Goal: Transaction & Acquisition: Purchase product/service

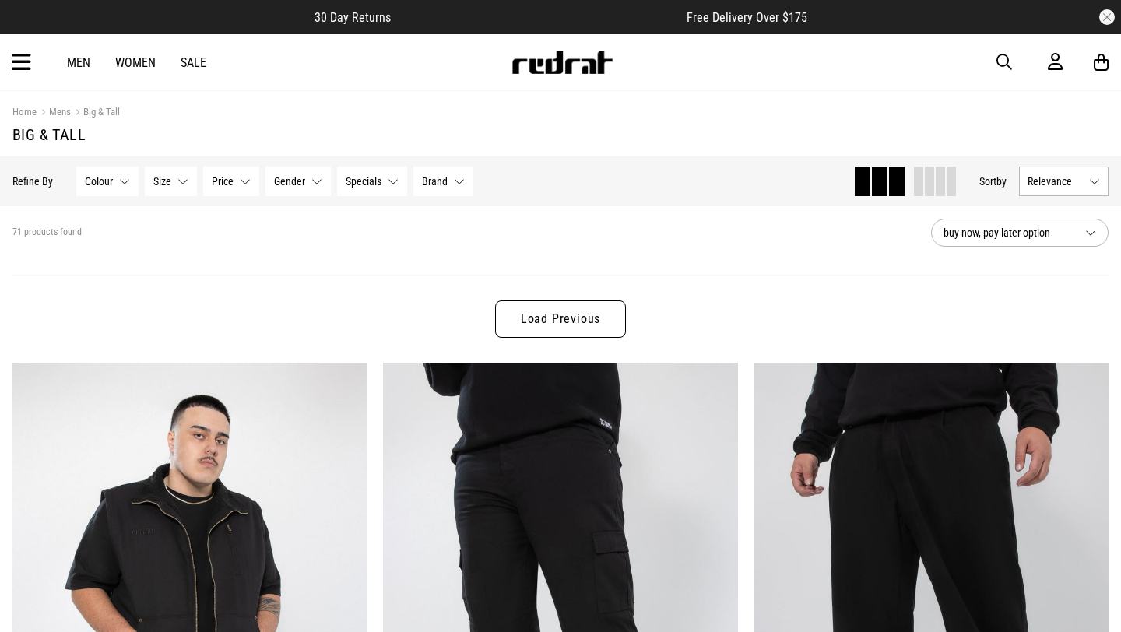
click at [107, 111] on link "Big & Tall" at bounding box center [95, 113] width 49 height 15
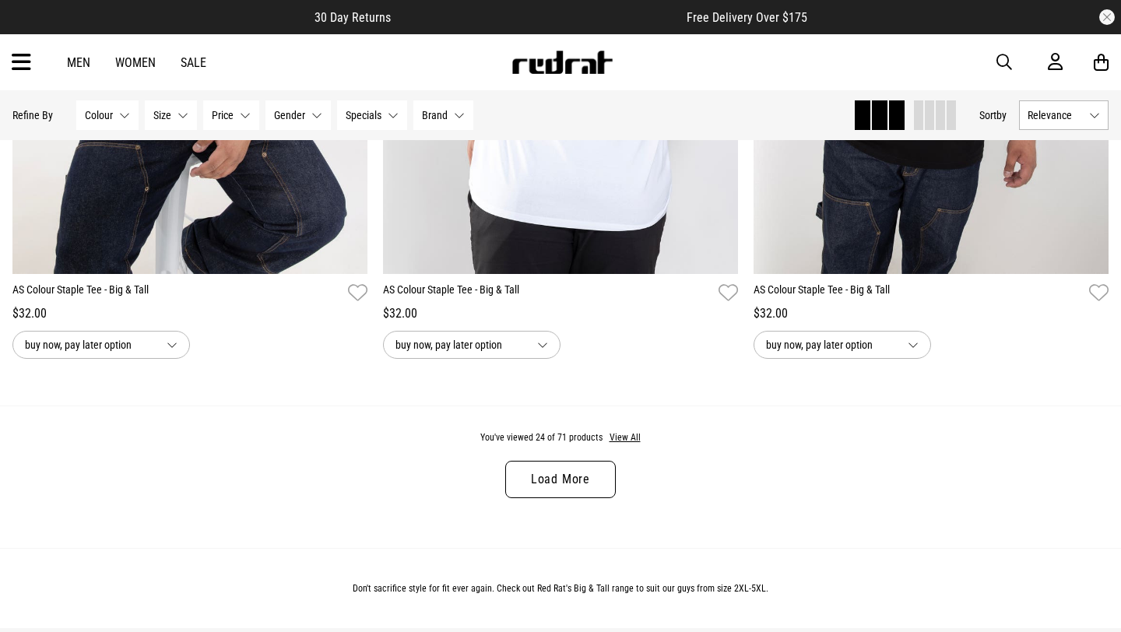
scroll to position [4806, 0]
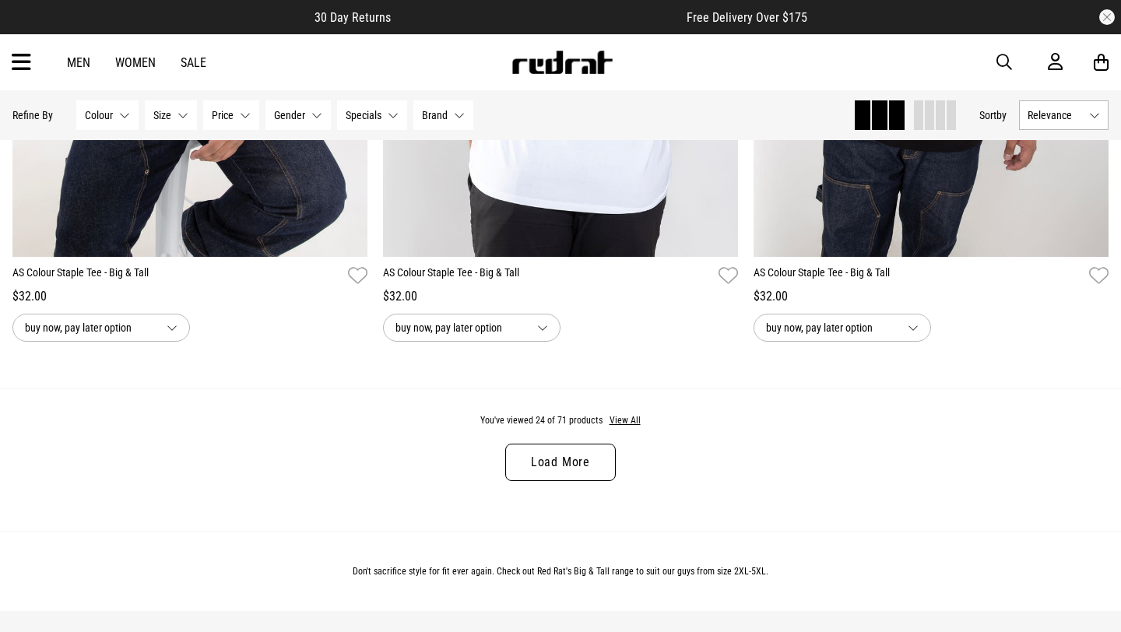
click at [638, 423] on div "You've viewed 24 of 71 products View All Load More" at bounding box center [560, 459] width 1121 height 142
click at [632, 424] on button "View All" at bounding box center [625, 421] width 33 height 14
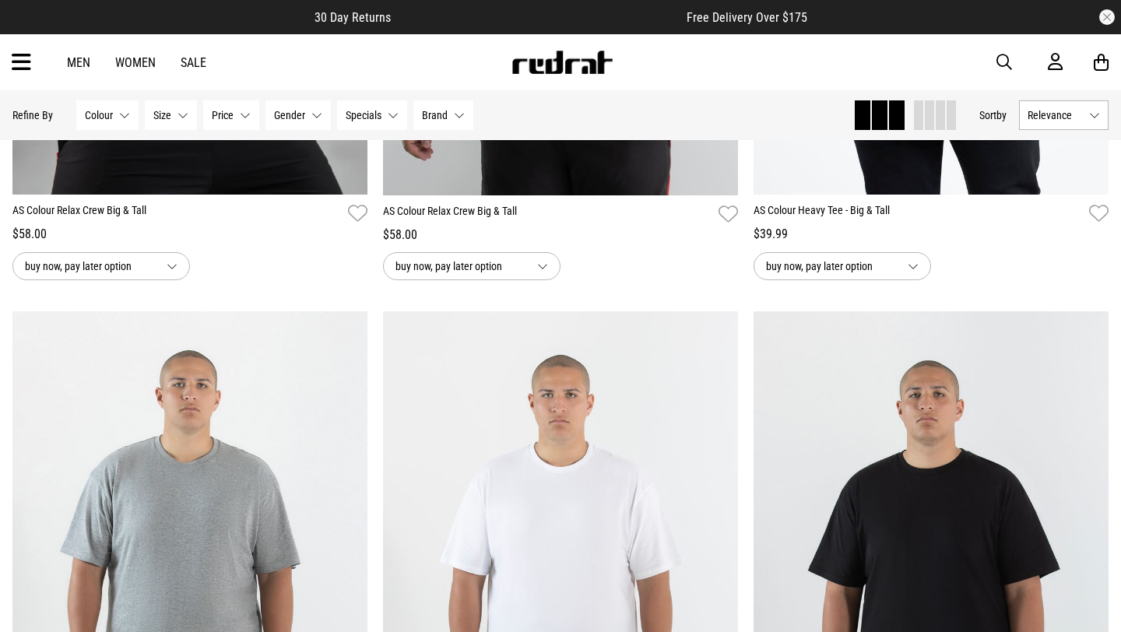
scroll to position [5512, 0]
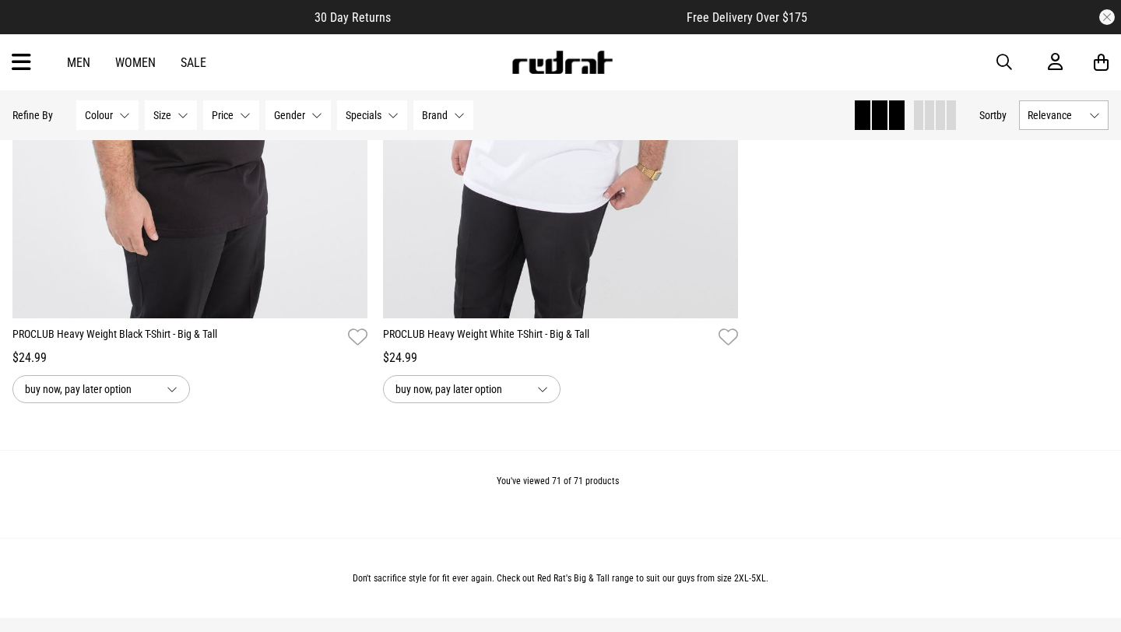
scroll to position [14492, 0]
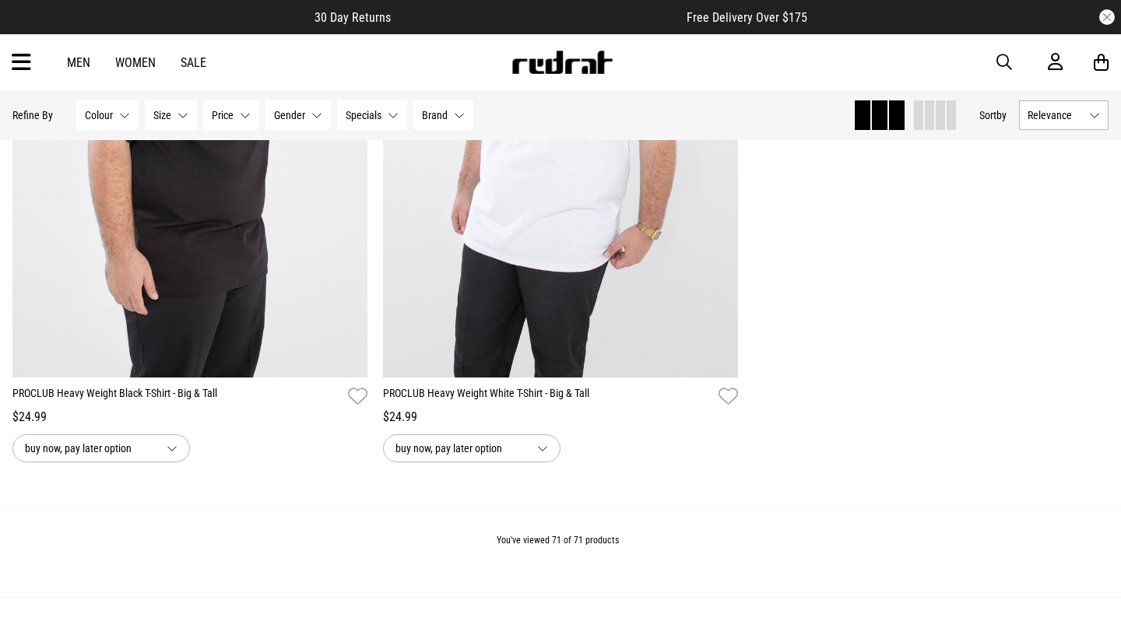
click at [28, 64] on icon at bounding box center [21, 63] width 19 height 26
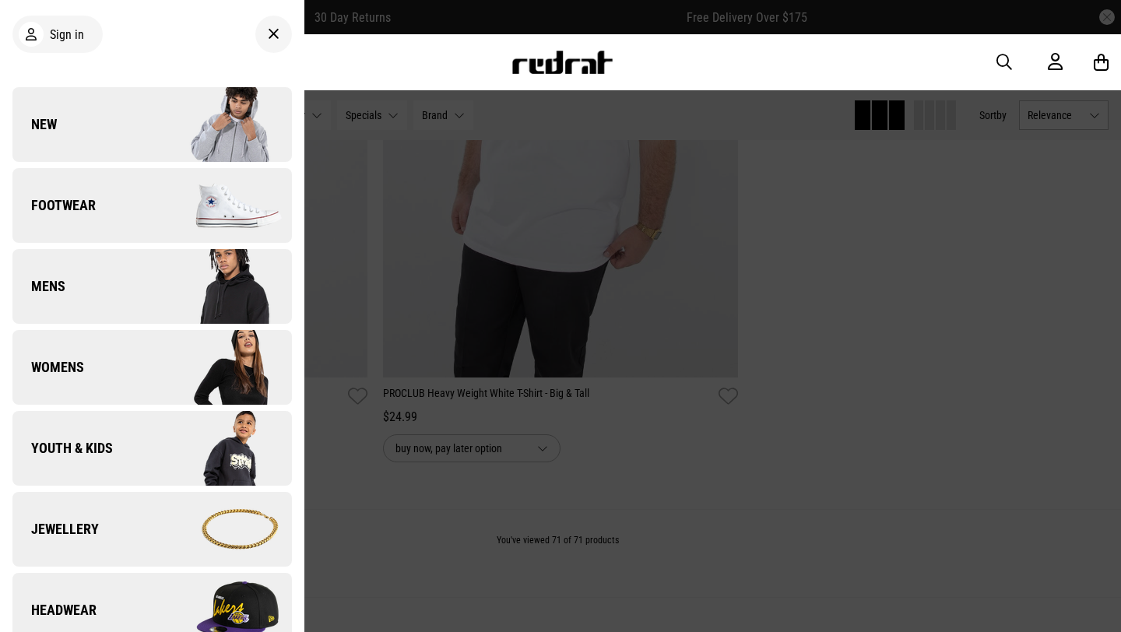
click at [276, 33] on icon at bounding box center [274, 34] width 12 height 19
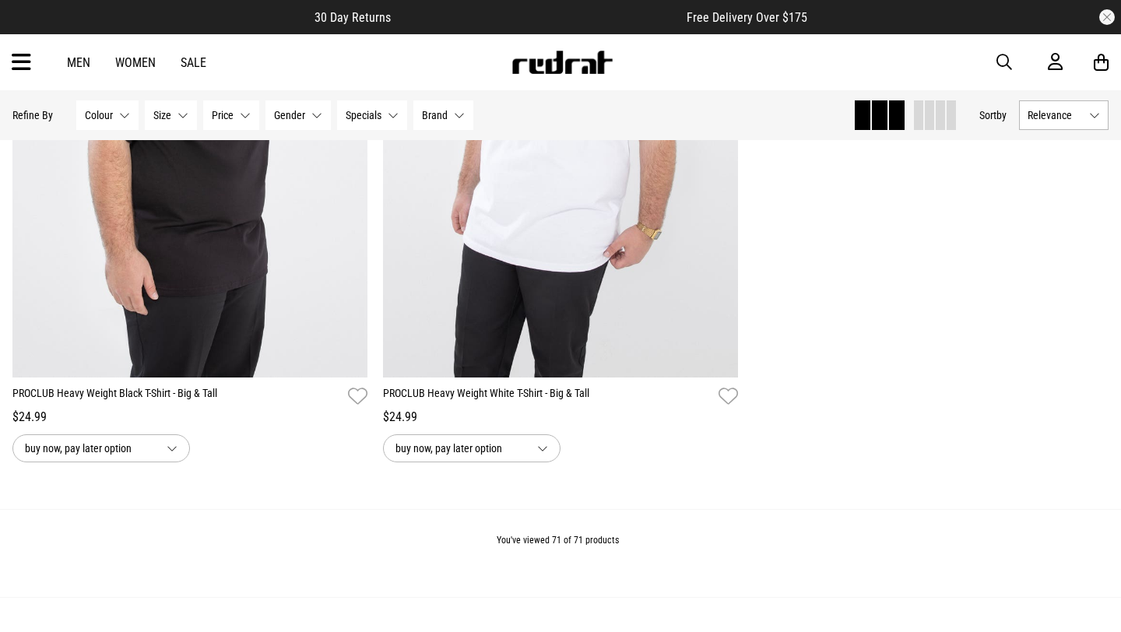
click at [76, 58] on link "Men" at bounding box center [78, 62] width 23 height 15
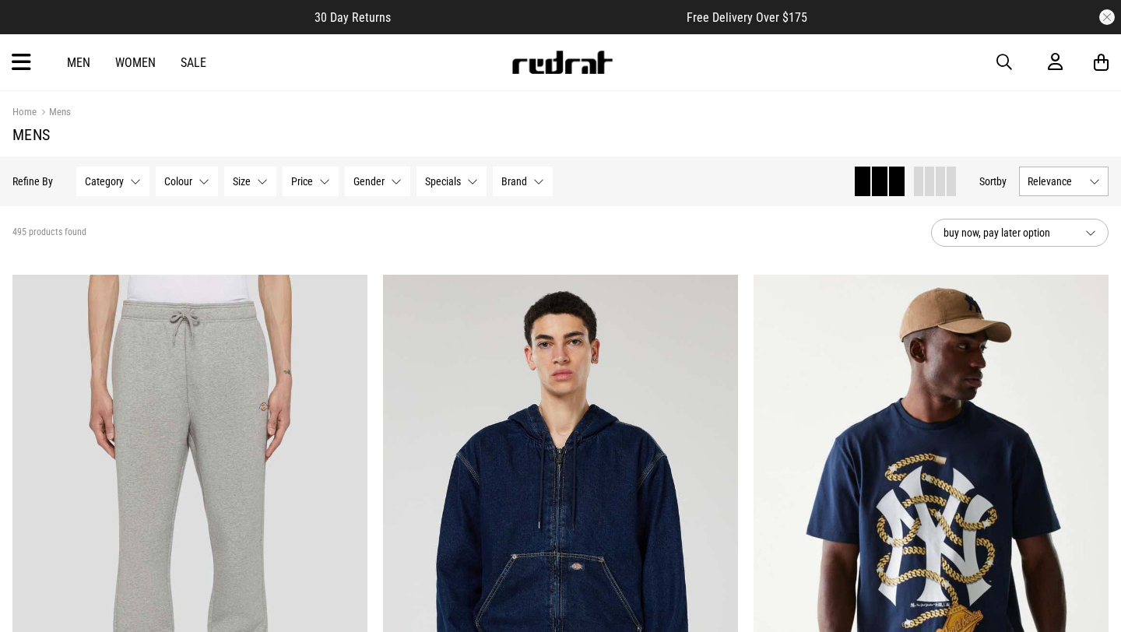
click at [268, 183] on button "Size None selected" at bounding box center [250, 182] width 52 height 30
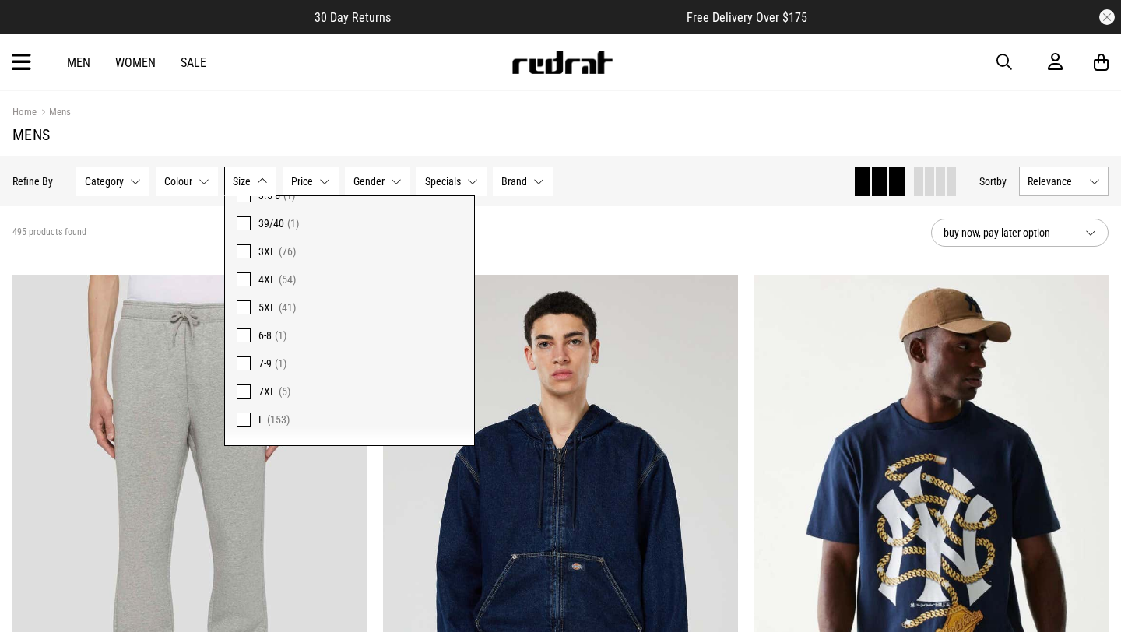
scroll to position [903, 0]
click at [243, 307] on span at bounding box center [244, 310] width 14 height 14
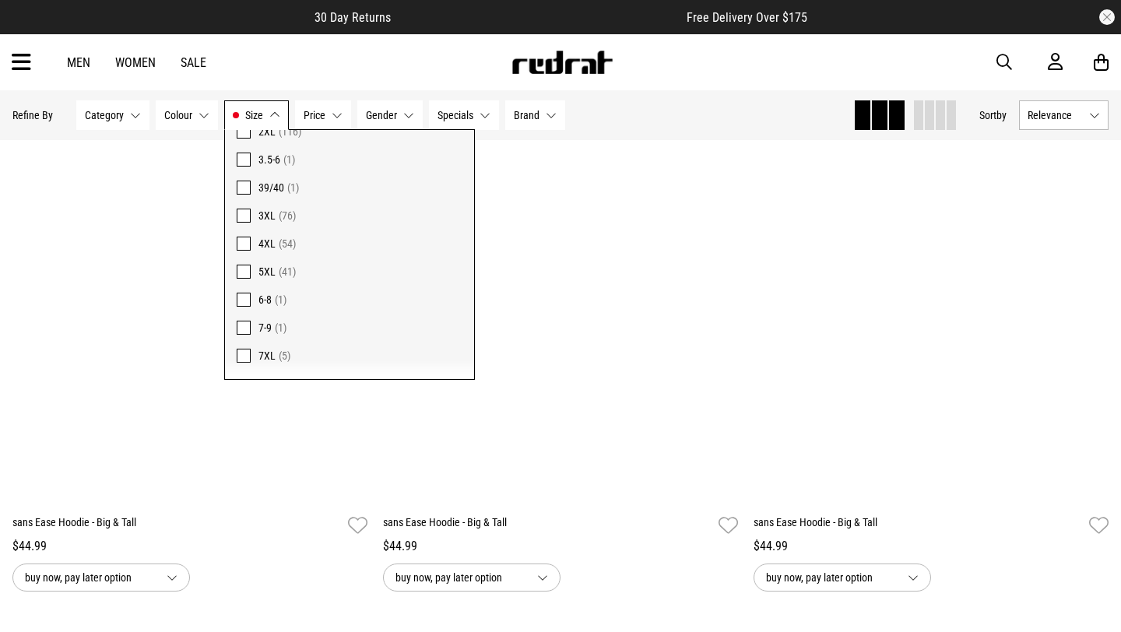
scroll to position [915, 0]
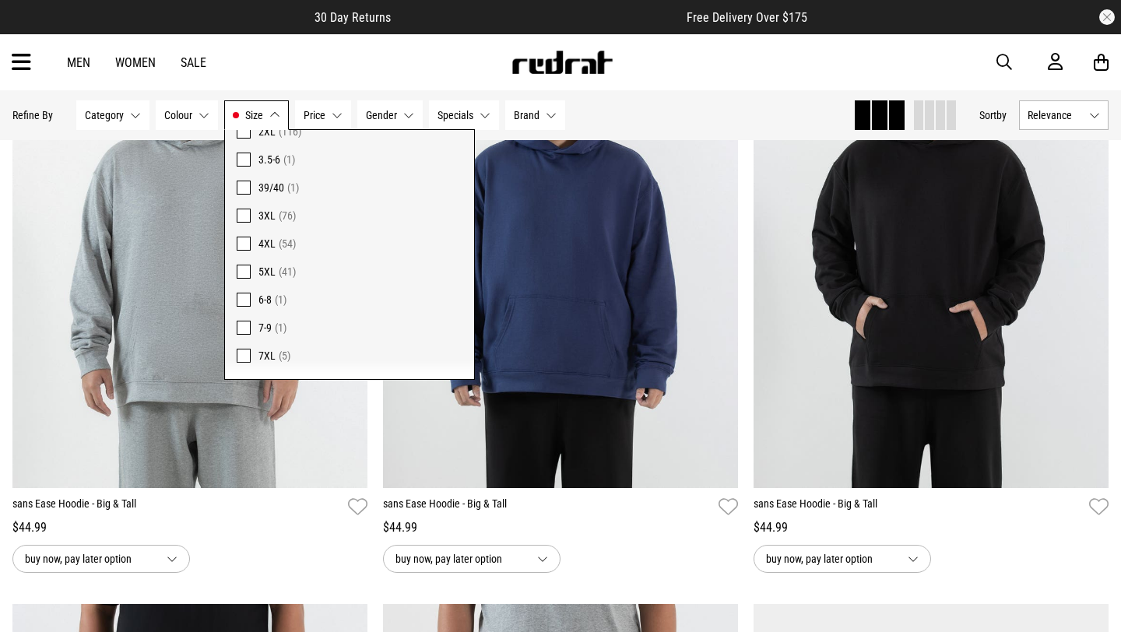
click at [652, 99] on div "Hide Refine s Refine By Filters Category None selected Category 0 Selected Clea…" at bounding box center [426, 115] width 828 height 34
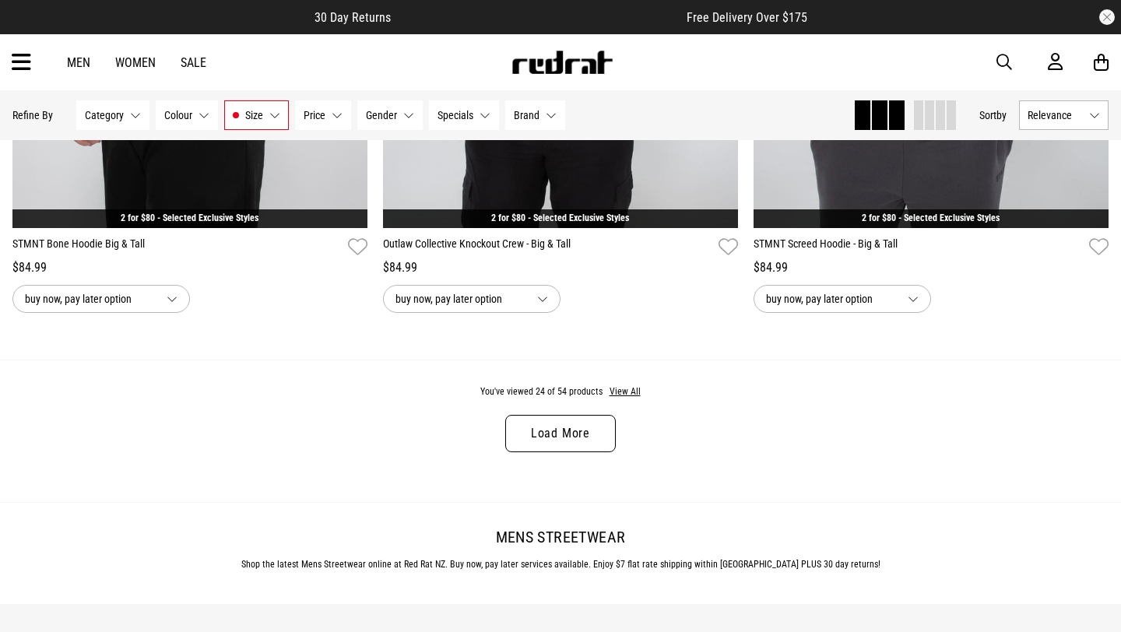
scroll to position [4854, 0]
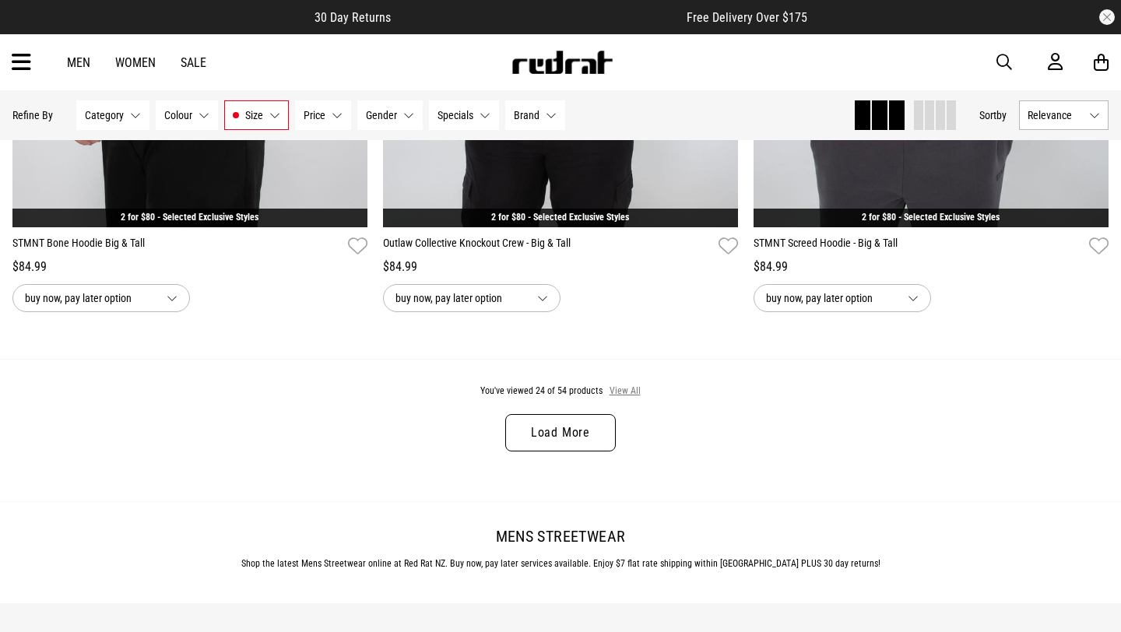
click at [615, 395] on button "View All" at bounding box center [625, 392] width 33 height 14
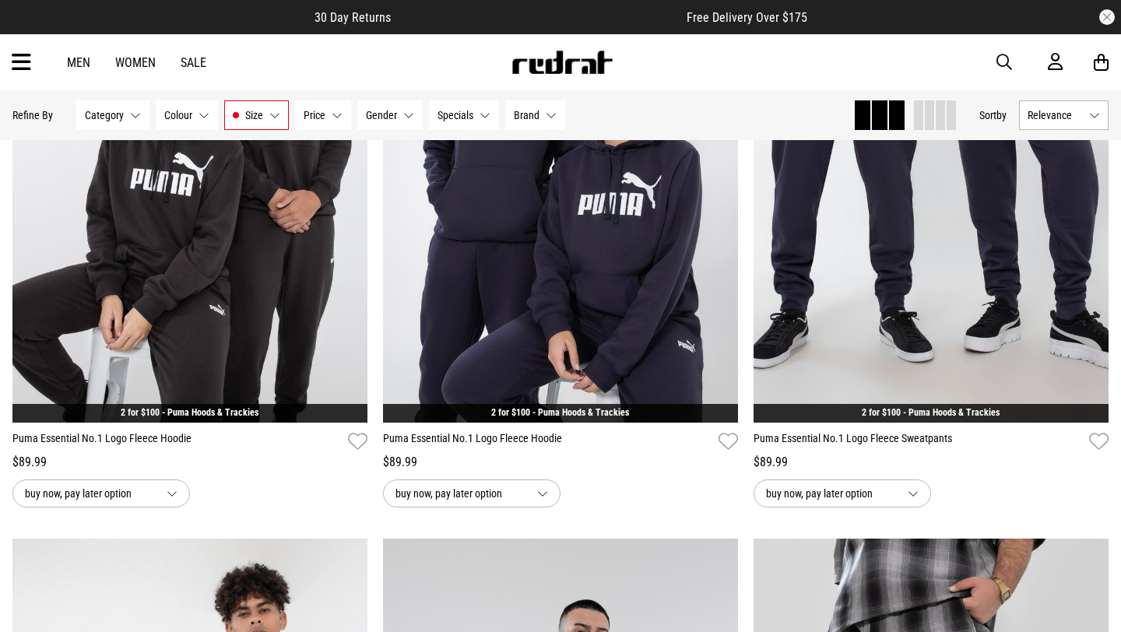
scroll to position [5885, 0]
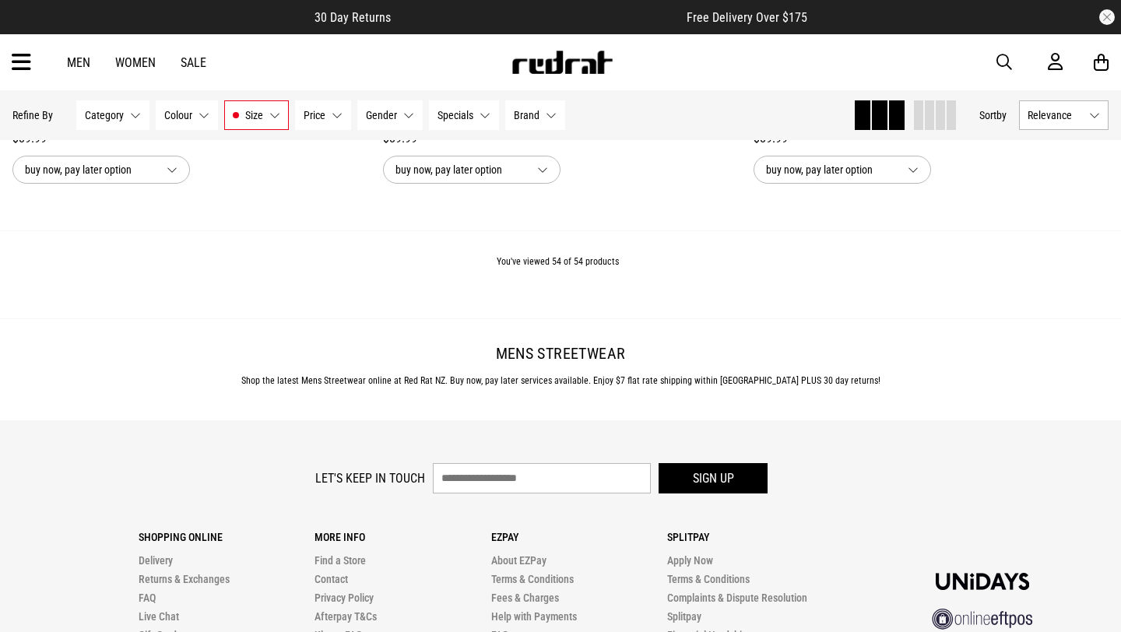
scroll to position [11310, 0]
